Goal: Task Accomplishment & Management: Use online tool/utility

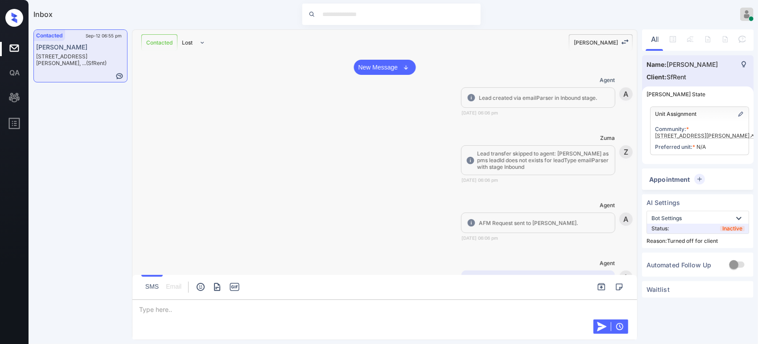
scroll to position [1446, 0]
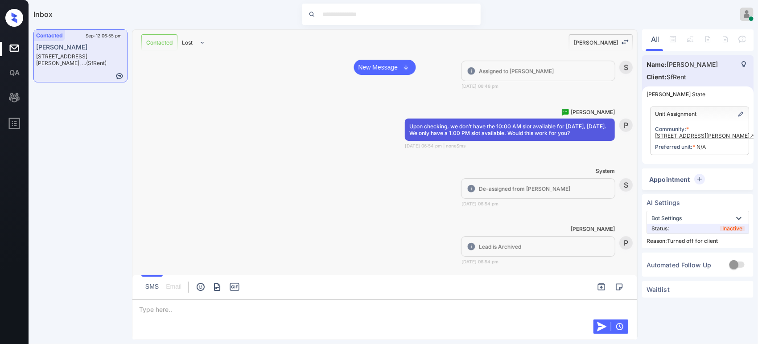
click at [734, 116] on div "Unit Assignment" at bounding box center [700, 114] width 98 height 14
click at [739, 116] on img "Edit" at bounding box center [740, 114] width 7 height 7
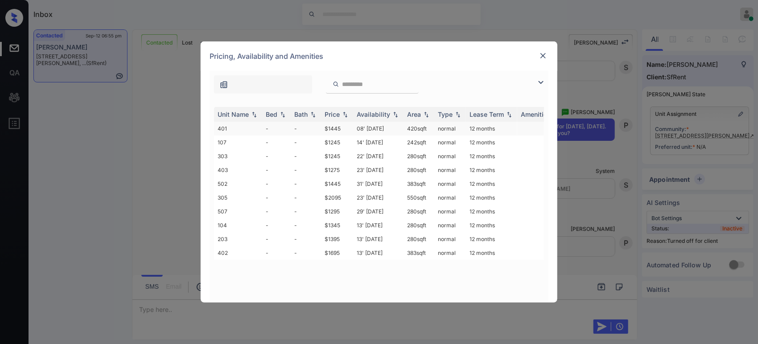
click at [329, 128] on td "$1445" at bounding box center [337, 129] width 32 height 14
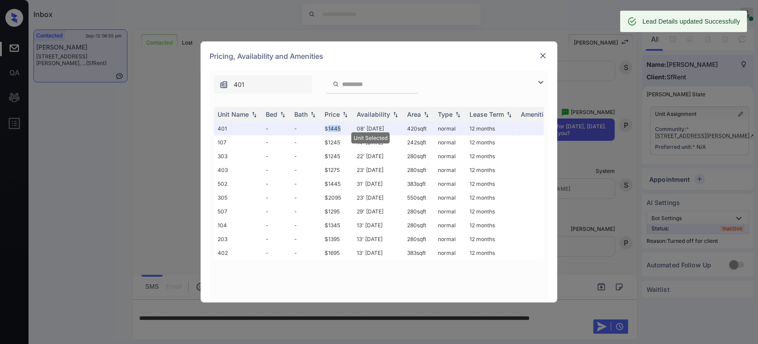
click at [545, 56] on img at bounding box center [543, 55] width 9 height 9
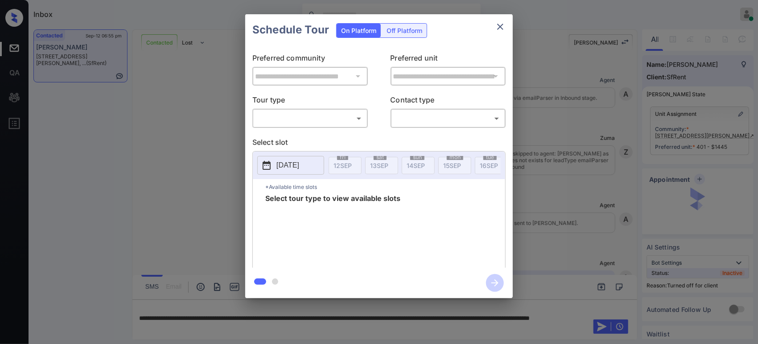
scroll to position [1446, 0]
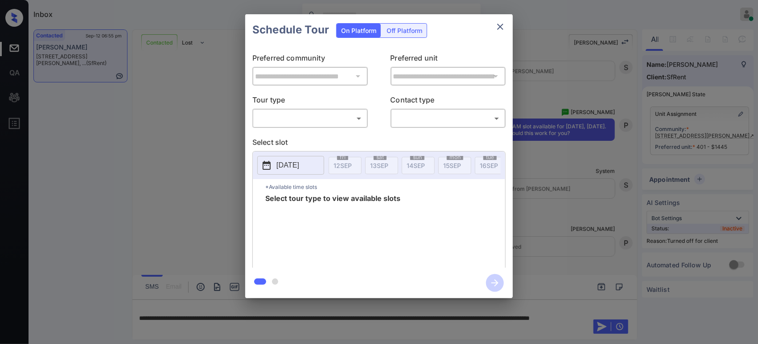
click at [417, 31] on div "Off Platform" at bounding box center [404, 31] width 45 height 14
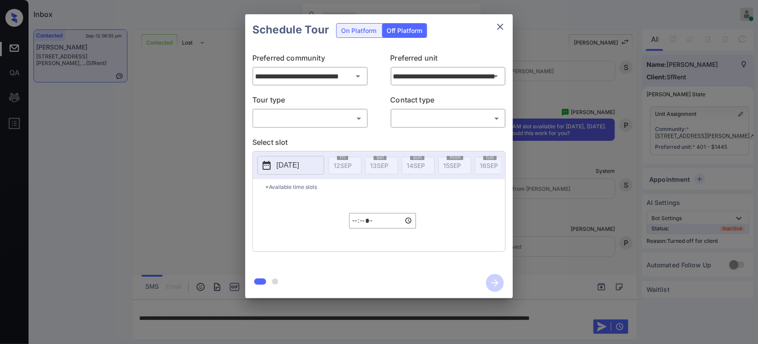
click at [329, 124] on body "Inbox Hope Jatap Online Set yourself offline Set yourself on break Profile Swit…" at bounding box center [379, 172] width 758 height 344
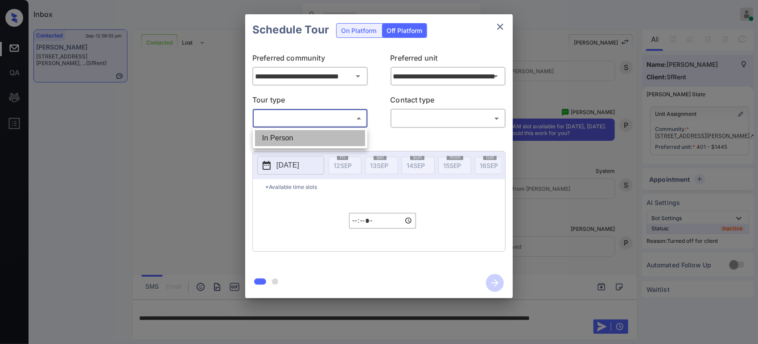
click at [309, 142] on li "In Person" at bounding box center [310, 138] width 110 height 16
type input "********"
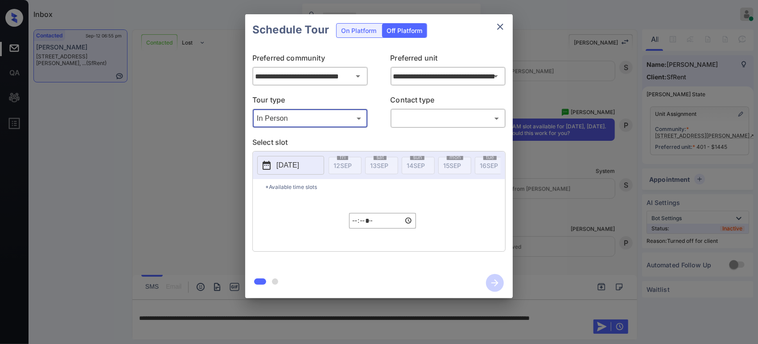
click at [440, 123] on body "Inbox Hope Jatap Online Set yourself offline Set yourself on break Profile Swit…" at bounding box center [379, 172] width 758 height 344
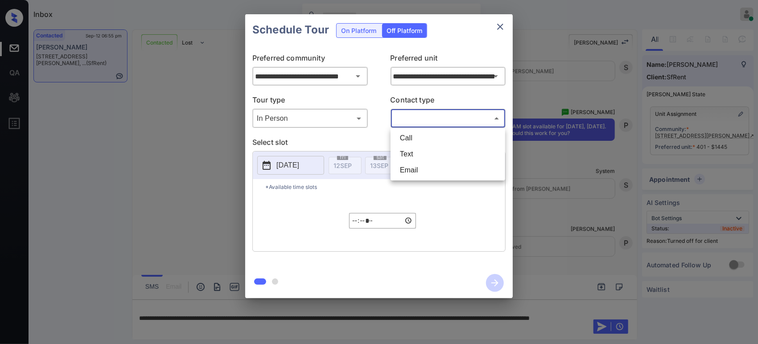
drag, startPoint x: 423, startPoint y: 153, endPoint x: 403, endPoint y: 161, distance: 21.5
click at [423, 154] on li "Text" at bounding box center [448, 154] width 110 height 16
type input "****"
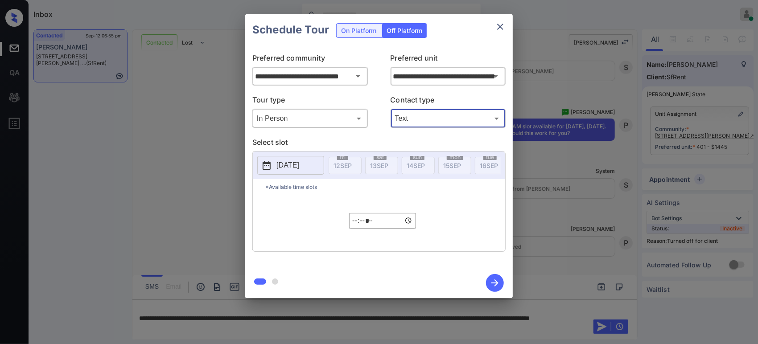
click at [293, 169] on p "2025-09-12" at bounding box center [287, 165] width 23 height 11
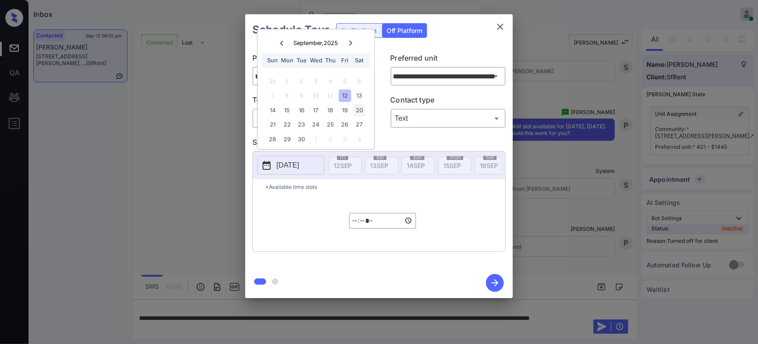
drag, startPoint x: 359, startPoint y: 101, endPoint x: 356, endPoint y: 113, distance: 12.3
click at [359, 101] on div "13" at bounding box center [359, 96] width 12 height 12
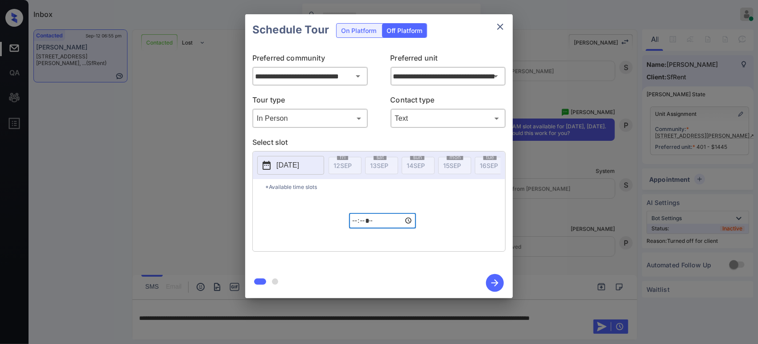
click at [355, 229] on input "*****" at bounding box center [382, 221] width 67 height 16
type input "*****"
click at [496, 283] on icon "button" at bounding box center [495, 283] width 18 height 18
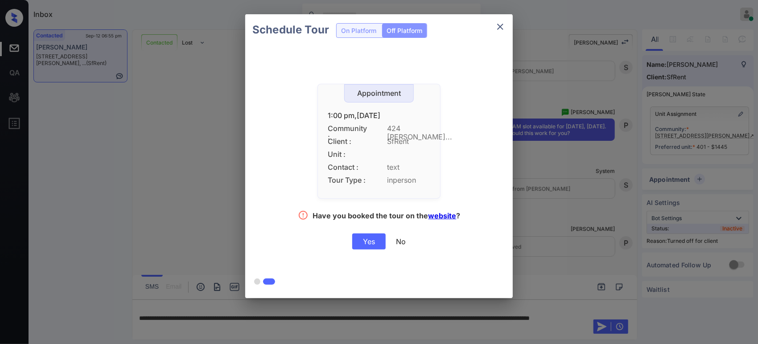
click at [374, 239] on div "Yes" at bounding box center [368, 242] width 33 height 16
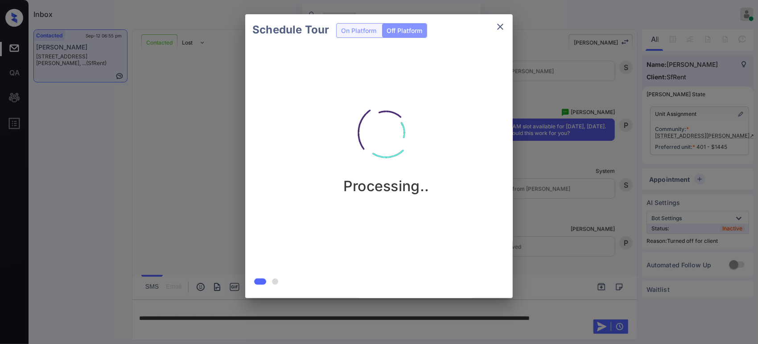
click at [192, 153] on div "Schedule Tour On Platform Off Platform Processing.." at bounding box center [379, 156] width 758 height 313
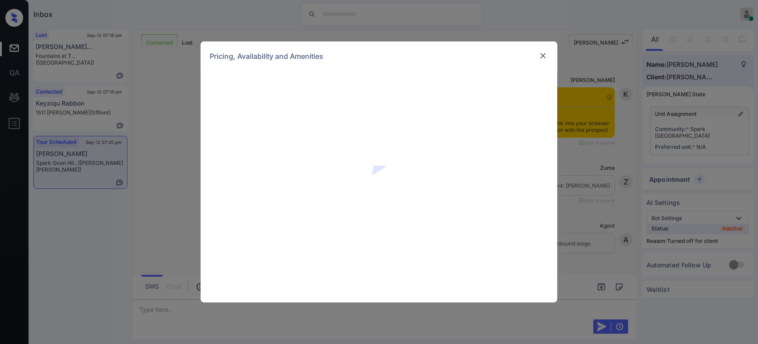
scroll to position [2255, 0]
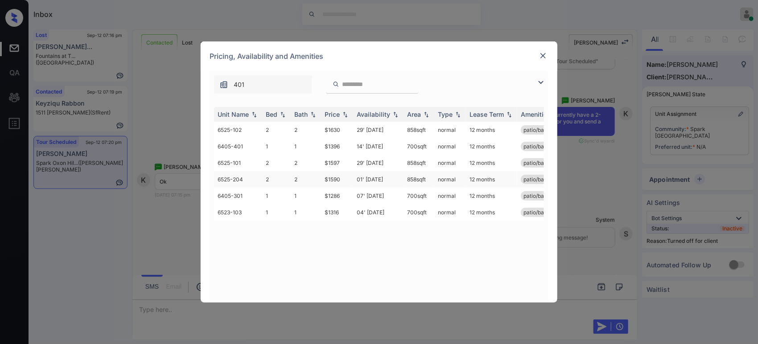
click at [340, 177] on td "$1590" at bounding box center [337, 179] width 32 height 17
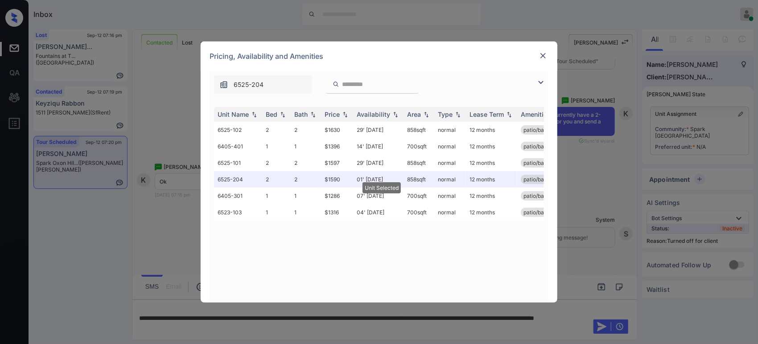
click at [539, 58] on img at bounding box center [543, 55] width 9 height 9
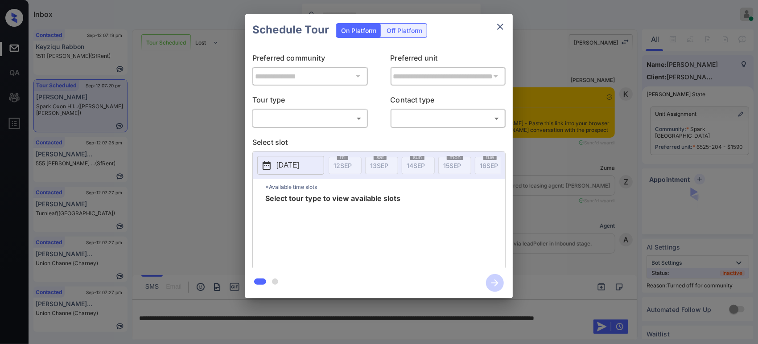
scroll to position [603, 0]
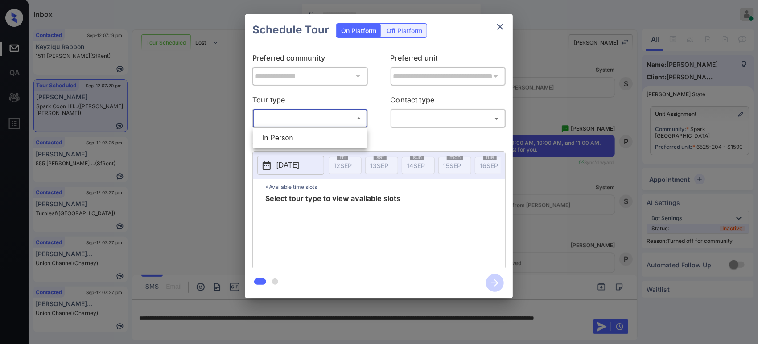
click at [349, 124] on body "Inbox Hope Jatap Online Set yourself offline Set yourself on break Profile Swit…" at bounding box center [379, 172] width 758 height 344
click at [303, 134] on li "In Person" at bounding box center [310, 138] width 110 height 16
type input "********"
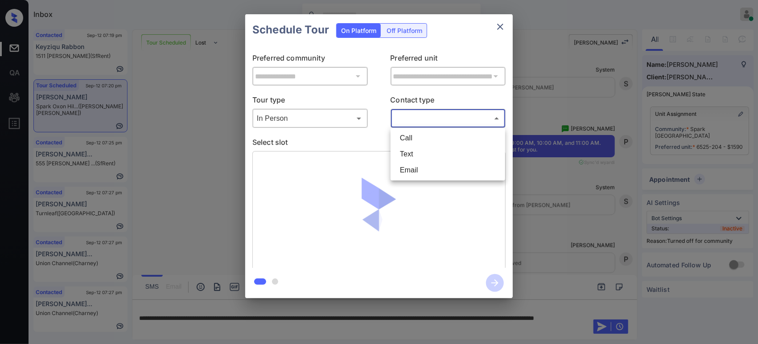
click at [431, 115] on body "Inbox Hope Jatap Online Set yourself offline Set yourself on break Profile Swit…" at bounding box center [379, 172] width 758 height 344
click at [415, 158] on li "Text" at bounding box center [448, 154] width 110 height 16
type input "****"
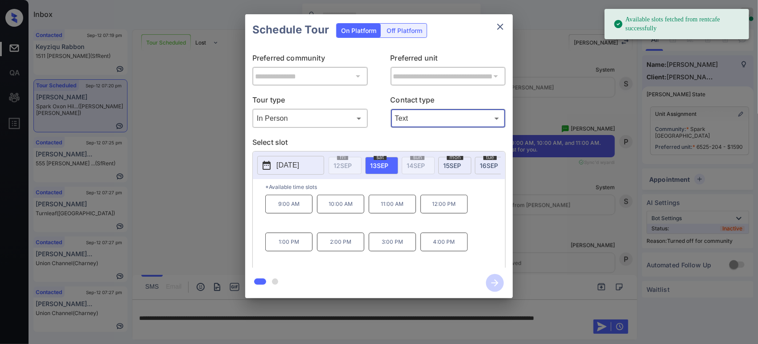
click at [394, 214] on p "11:00 AM" at bounding box center [392, 204] width 47 height 19
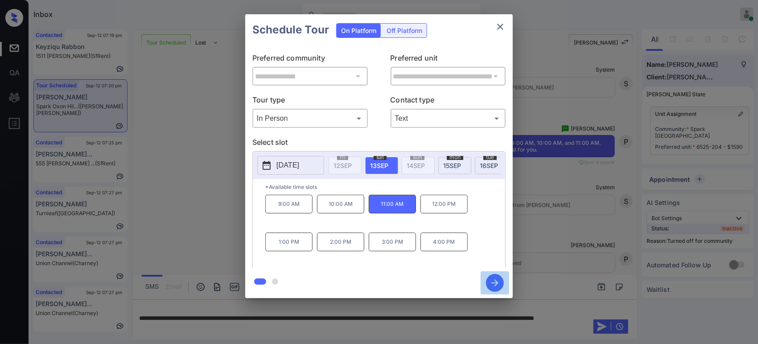
click at [502, 288] on icon "button" at bounding box center [495, 283] width 18 height 18
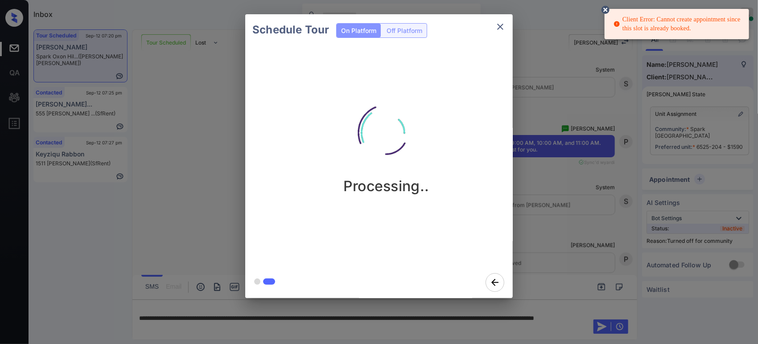
click at [586, 174] on div "Schedule Tour On Platform Off Platform Processing.." at bounding box center [379, 156] width 758 height 313
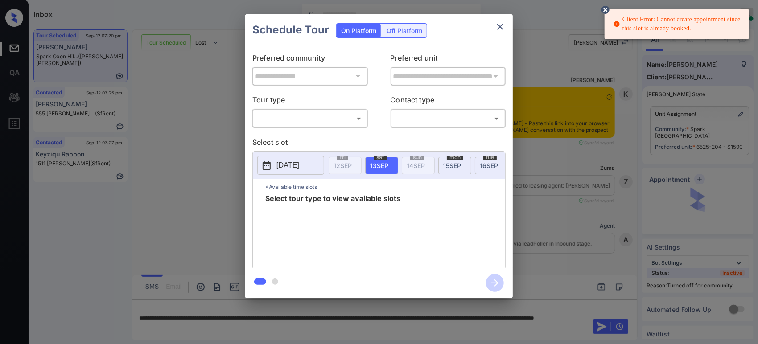
scroll to position [603, 0]
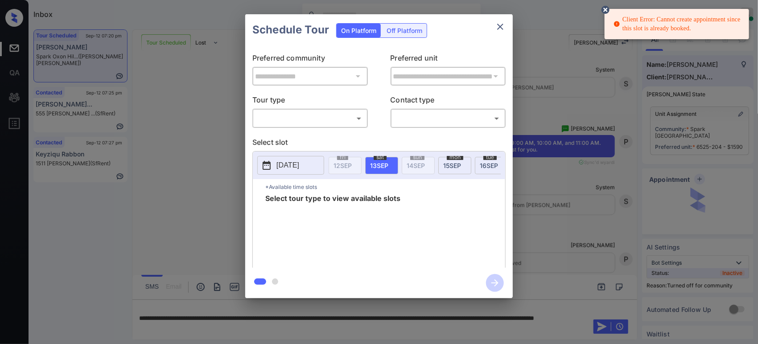
click at [312, 122] on body "Client Error: Cannot create appointment since this slot is already booked. Inbo…" at bounding box center [379, 172] width 758 height 344
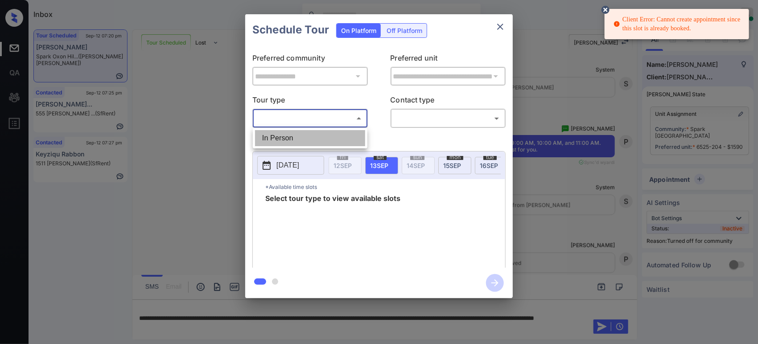
click at [295, 141] on li "In Person" at bounding box center [310, 138] width 110 height 16
type input "********"
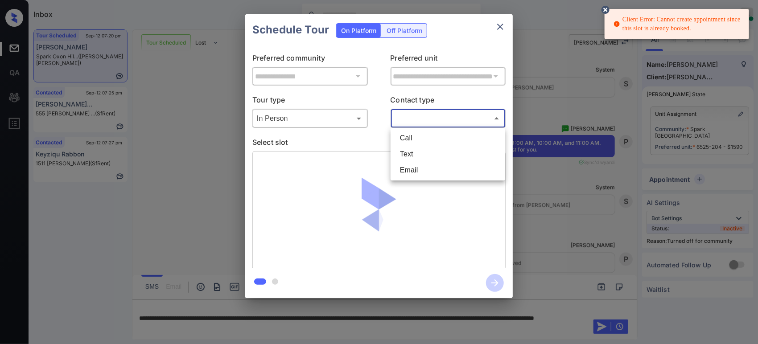
click at [442, 117] on body "Client Error: Cannot create appointment since this slot is already booked. Inbo…" at bounding box center [379, 172] width 758 height 344
click at [428, 158] on li "Text" at bounding box center [448, 154] width 110 height 16
type input "****"
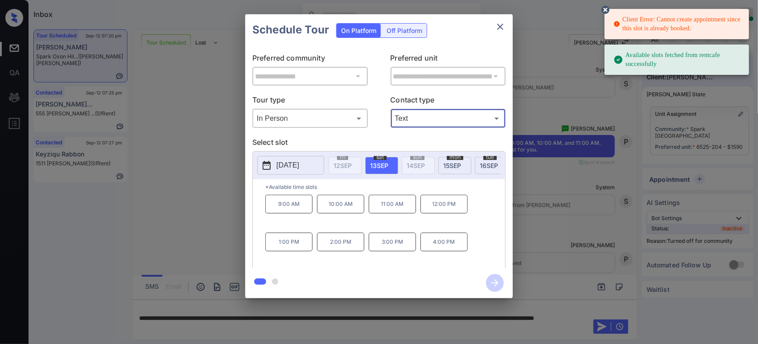
click at [451, 214] on p "12:00 PM" at bounding box center [444, 204] width 47 height 19
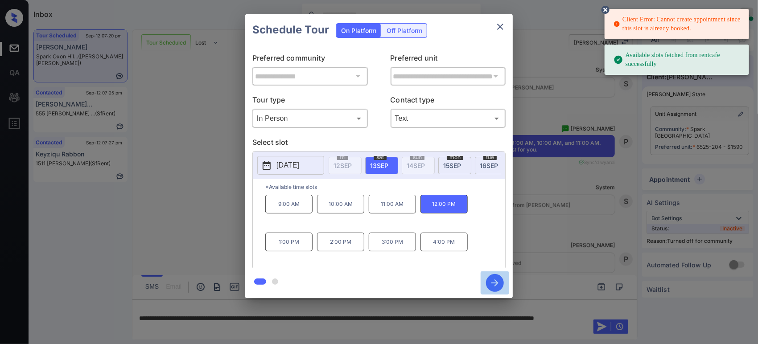
click at [492, 287] on icon "button" at bounding box center [495, 283] width 18 height 18
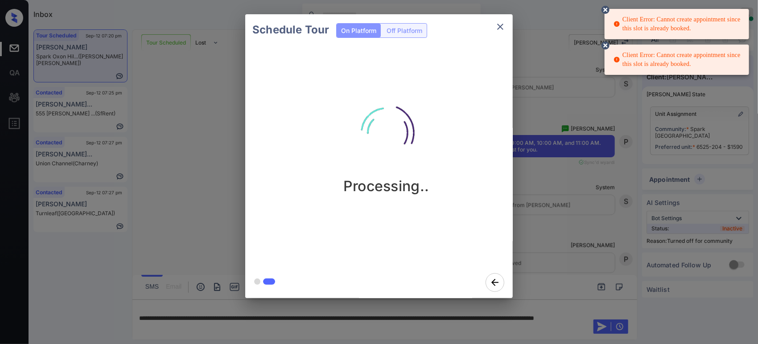
click at [529, 149] on div "Schedule Tour On Platform Off Platform Processing.." at bounding box center [379, 156] width 758 height 313
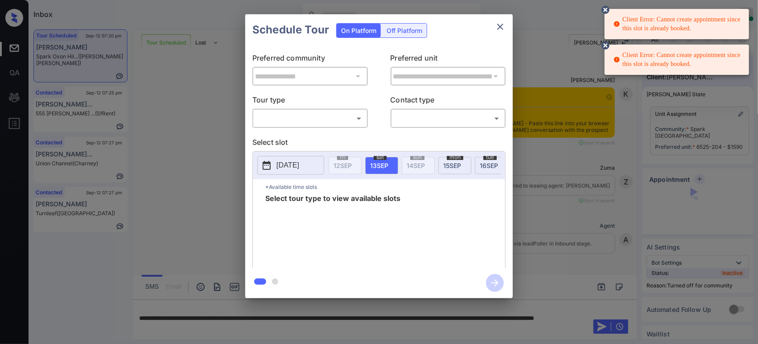
scroll to position [603, 0]
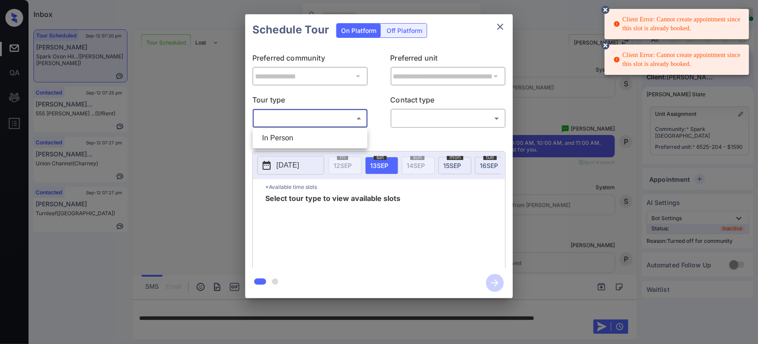
click at [317, 118] on body "Client Error: Cannot create appointment since this slot is already booked. Clie…" at bounding box center [379, 172] width 758 height 344
click at [305, 136] on li "In Person" at bounding box center [310, 138] width 110 height 16
type input "********"
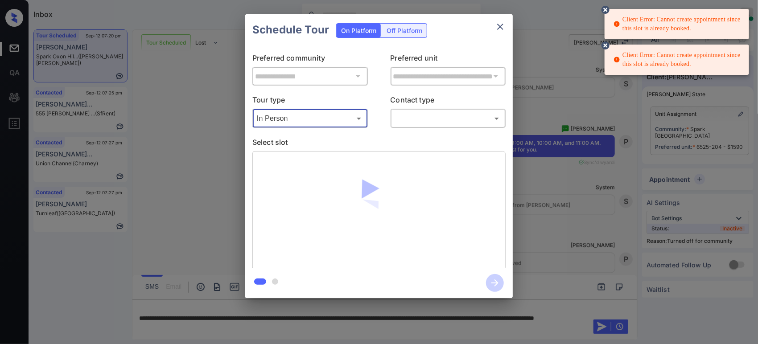
click at [467, 117] on body "Client Error: Cannot create appointment since this slot is already booked. Clie…" at bounding box center [379, 172] width 758 height 344
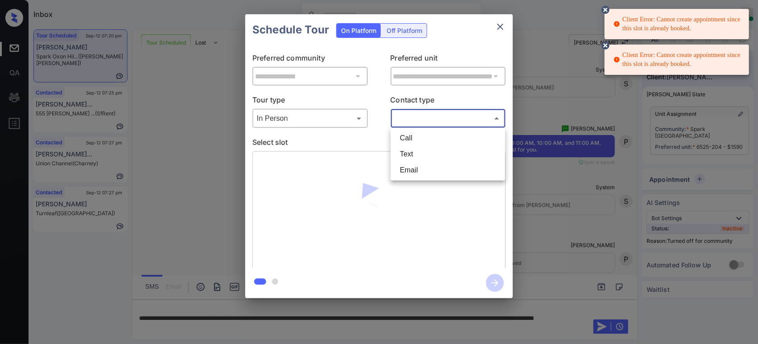
click at [435, 154] on li "Text" at bounding box center [448, 154] width 110 height 16
type input "****"
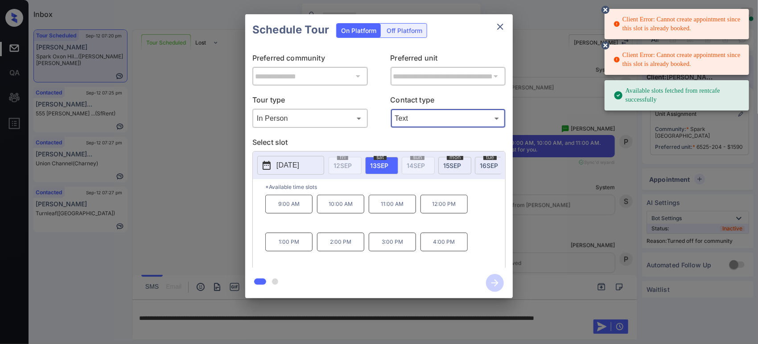
click at [339, 210] on p "10:00 AM" at bounding box center [340, 204] width 47 height 19
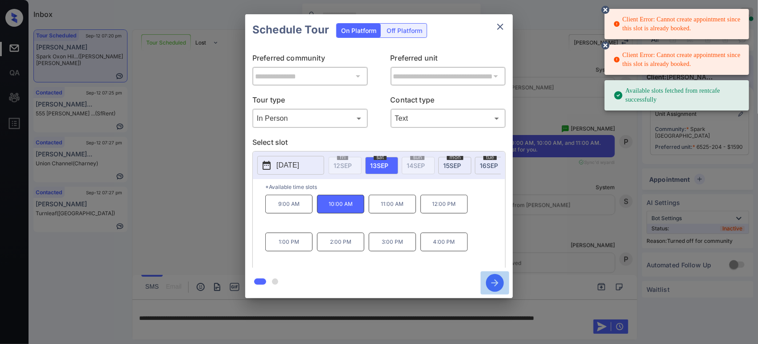
click at [491, 281] on icon "button" at bounding box center [495, 283] width 18 height 18
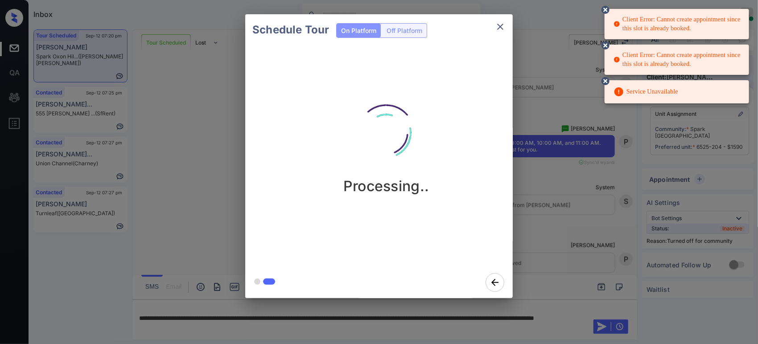
click at [566, 119] on div "Schedule Tour On Platform Off Platform Processing.." at bounding box center [379, 156] width 758 height 313
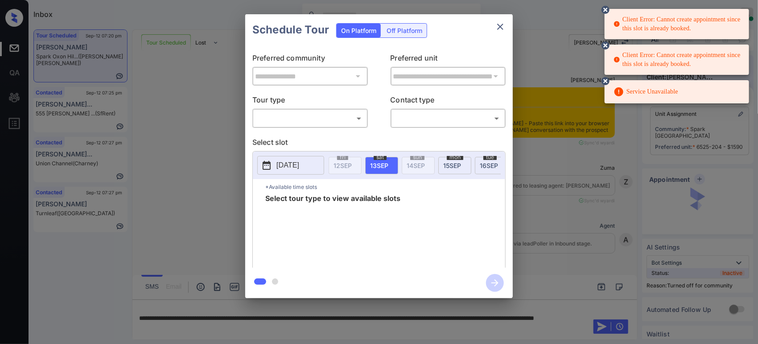
scroll to position [603, 0]
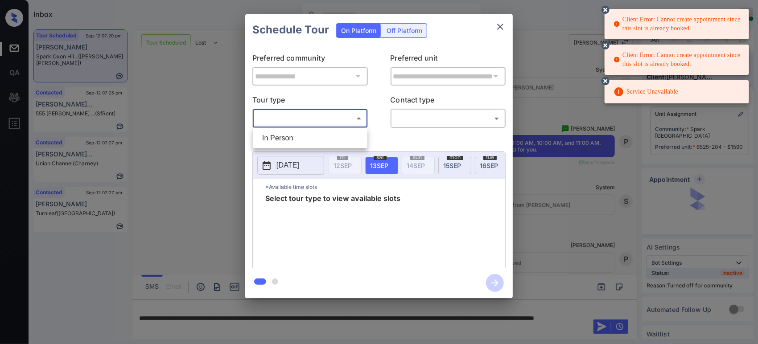
click at [299, 118] on body "Client Error: Cannot create appointment since this slot is already booked. Clie…" at bounding box center [379, 172] width 758 height 344
click at [289, 133] on li "In Person" at bounding box center [310, 138] width 110 height 16
type input "********"
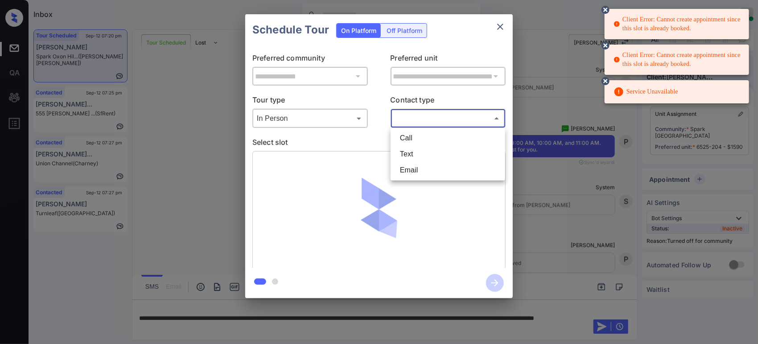
drag, startPoint x: 435, startPoint y: 119, endPoint x: 429, endPoint y: 143, distance: 24.8
click at [436, 118] on body "Client Error: Cannot create appointment since this slot is already booked. Clie…" at bounding box center [379, 172] width 758 height 344
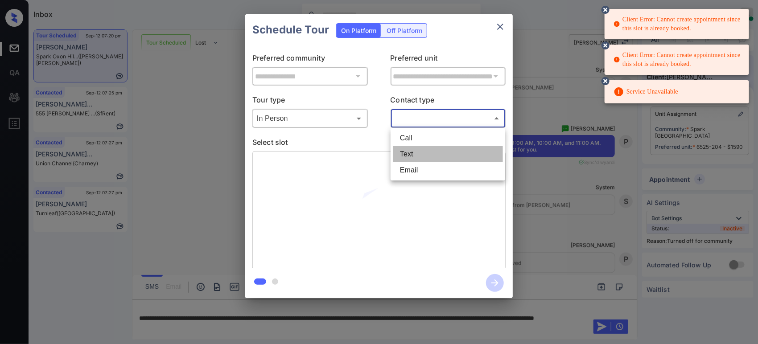
click at [425, 156] on li "Text" at bounding box center [448, 154] width 110 height 16
type input "****"
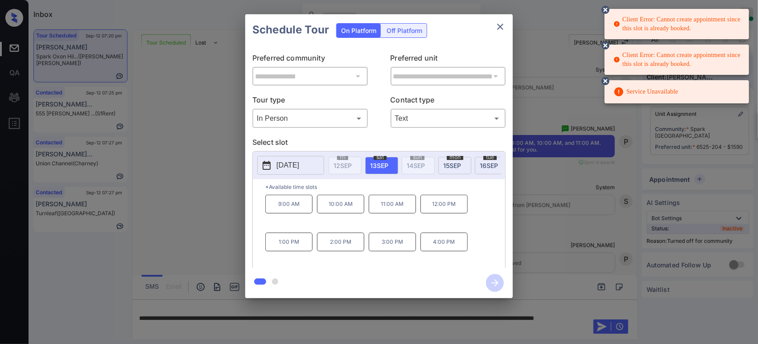
click at [297, 250] on p "1:00 PM" at bounding box center [288, 242] width 47 height 19
click at [490, 281] on icon "button" at bounding box center [495, 283] width 18 height 18
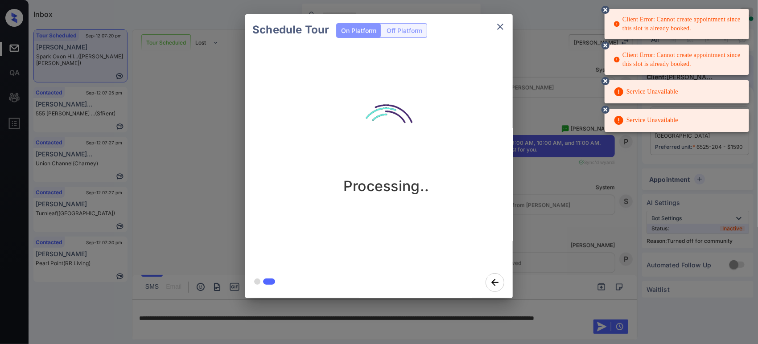
click at [602, 174] on div "Schedule Tour On Platform Off Platform Processing.." at bounding box center [379, 156] width 758 height 313
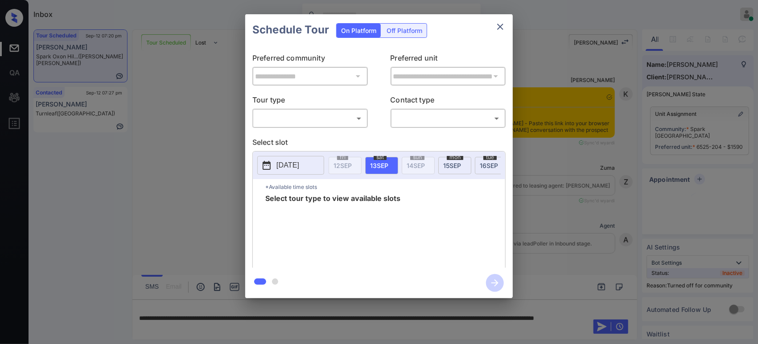
scroll to position [2806, 0]
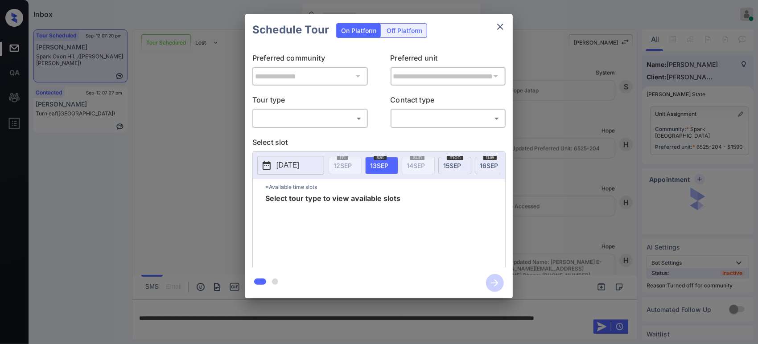
click at [324, 112] on body "Inbox Hope Jatap Online Set yourself offline Set yourself on break Profile Swit…" at bounding box center [379, 172] width 758 height 344
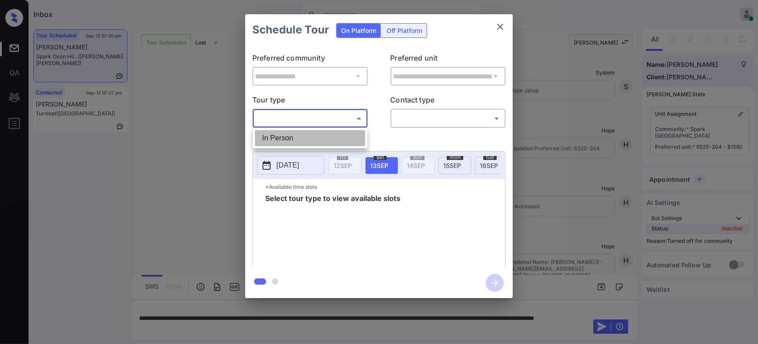
click at [311, 132] on li "In Person" at bounding box center [310, 138] width 110 height 16
type input "********"
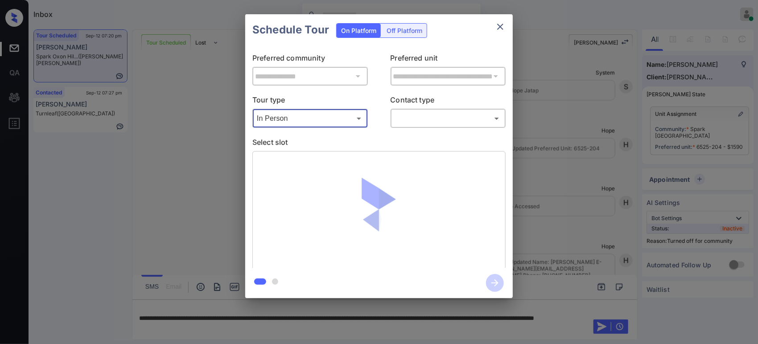
click at [437, 121] on body "Inbox Hope Jatap Online Set yourself offline Set yourself on break Profile Swit…" at bounding box center [379, 172] width 758 height 344
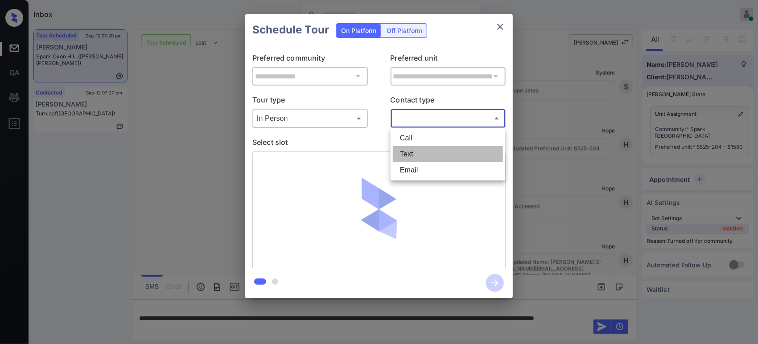
click at [425, 150] on li "Text" at bounding box center [448, 154] width 110 height 16
type input "****"
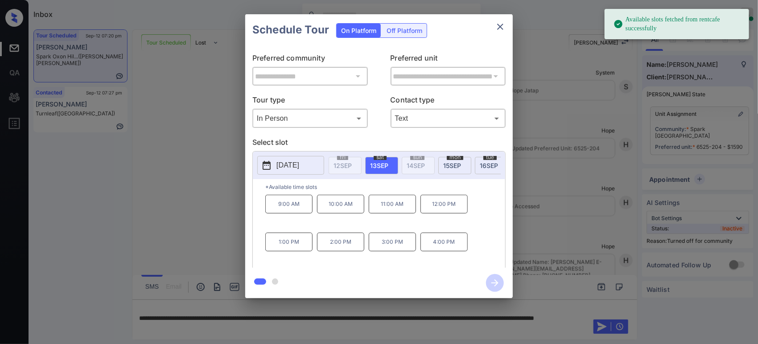
click at [456, 249] on p "4:00 PM" at bounding box center [444, 242] width 47 height 19
click at [492, 281] on icon "button" at bounding box center [495, 283] width 18 height 18
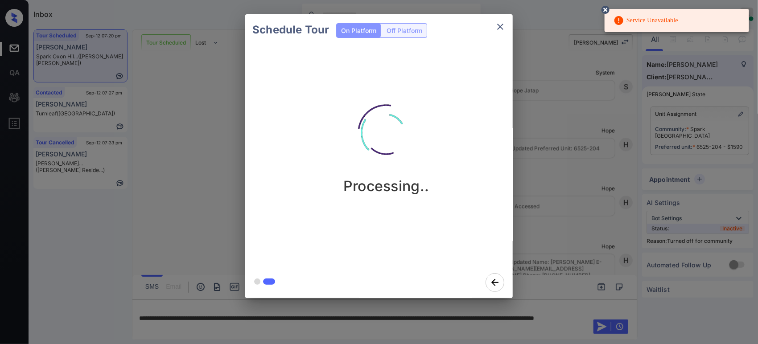
click at [572, 143] on div "Schedule Tour On Platform Off Platform Processing.." at bounding box center [379, 156] width 758 height 313
